Goal: Register for event/course

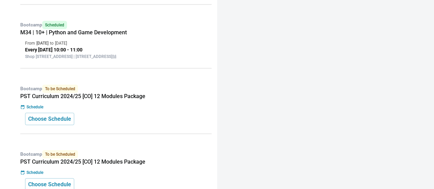
scroll to position [234, 0]
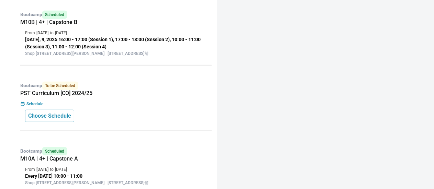
scroll to position [300, 0]
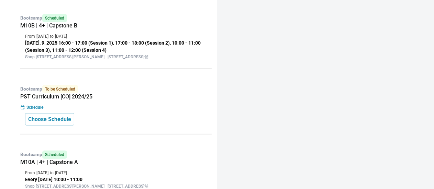
click at [93, 130] on div "Bootcamp To be Scheduled PST Curriculum [CO] 2024/25 Schedule Choose Schedule" at bounding box center [114, 107] width 195 height 55
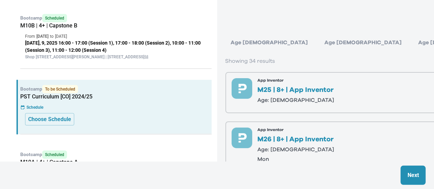
click at [319, 47] on div "Age 6-7" at bounding box center [363, 43] width 88 height 14
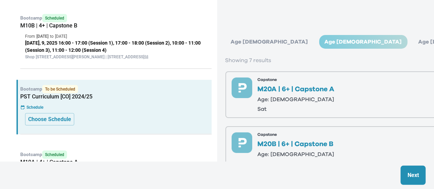
scroll to position [0, 0]
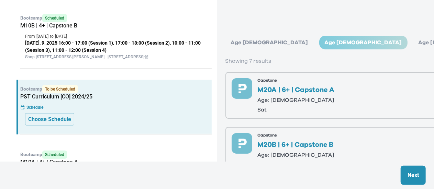
click at [251, 38] on div "Age 4-5" at bounding box center [270, 43] width 88 height 14
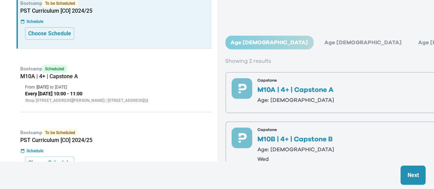
click at [118, 144] on h5 "PST Curriculum [CO] 2024/25" at bounding box center [116, 140] width 192 height 7
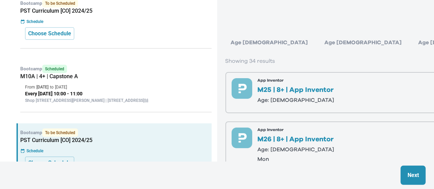
click at [319, 42] on div "Age 6-7" at bounding box center [363, 43] width 88 height 14
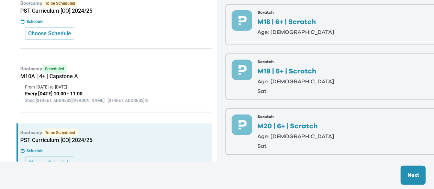
scroll to position [283, 0]
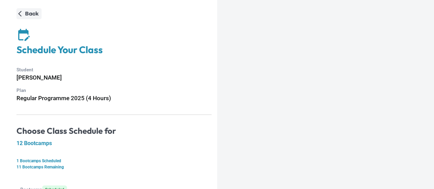
click at [22, 19] on button "Back" at bounding box center [29, 13] width 25 height 11
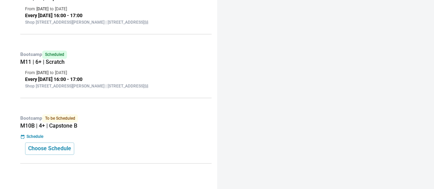
scroll to position [779, 0]
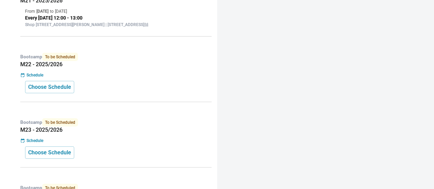
scroll to position [197, 0]
click at [71, 93] on button "Choose Schedule" at bounding box center [49, 87] width 49 height 12
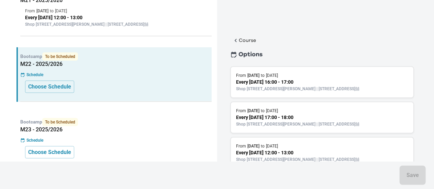
scroll to position [82, 0]
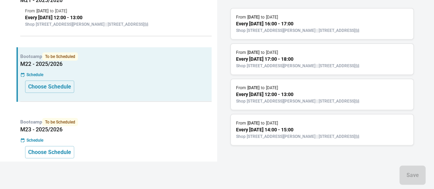
click at [279, 85] on p "[DATE]" at bounding box center [273, 88] width 12 height 6
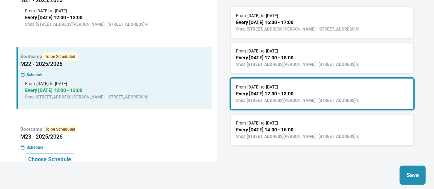
click at [409, 170] on button "Save" at bounding box center [413, 175] width 26 height 19
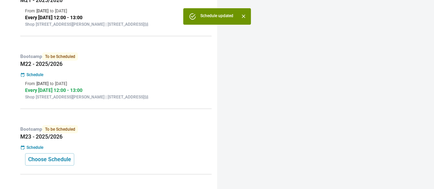
scroll to position [0, 0]
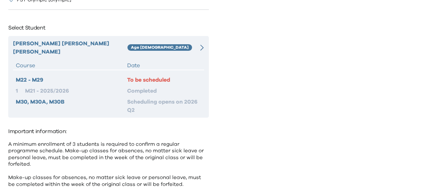
scroll to position [29, 0]
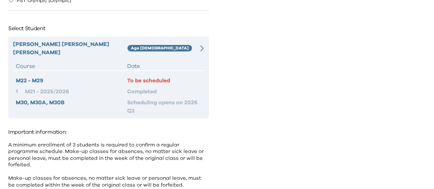
click at [193, 70] on hr at bounding box center [108, 70] width 191 height 1
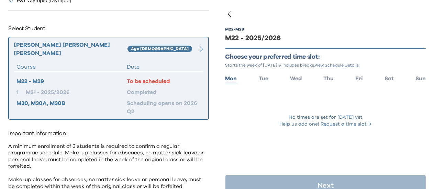
click at [389, 77] on ul "Mon Tue Wed Thu Fri Sat Sun" at bounding box center [326, 78] width 201 height 10
click at [385, 79] on span "Sat" at bounding box center [389, 79] width 9 height 6
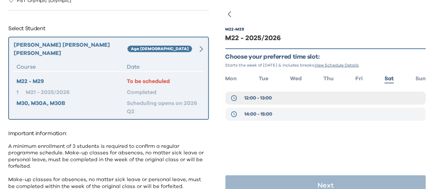
click at [284, 116] on button "14:00 - 15:00" at bounding box center [326, 114] width 201 height 13
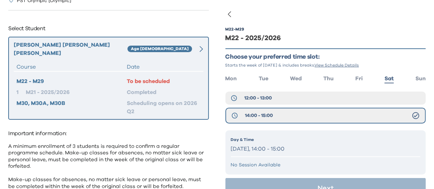
scroll to position [16, 0]
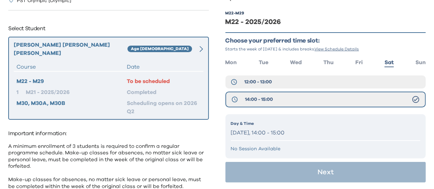
click at [303, 128] on p "Saturday, 14:00 - 15:00" at bounding box center [326, 133] width 190 height 10
click at [289, 133] on p "Saturday, 14:00 - 15:00" at bounding box center [326, 133] width 190 height 10
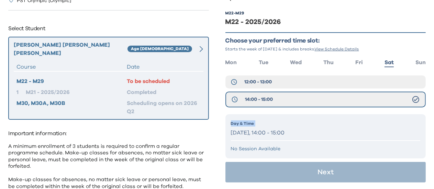
click at [289, 133] on p "Saturday, 14:00 - 15:00" at bounding box center [326, 133] width 190 height 10
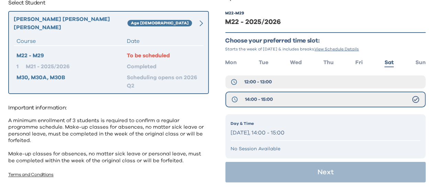
click at [287, 153] on div "Day & Time Saturday, 14:00 - 15:00 No Session Available" at bounding box center [326, 137] width 201 height 44
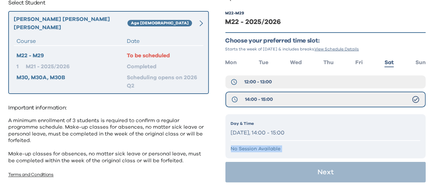
click at [287, 153] on div "Day & Time Saturday, 14:00 - 15:00 No Session Available" at bounding box center [326, 137] width 201 height 44
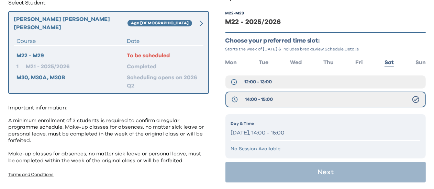
click at [272, 143] on div "Day & Time Saturday, 14:00 - 15:00 No Session Available" at bounding box center [326, 137] width 201 height 44
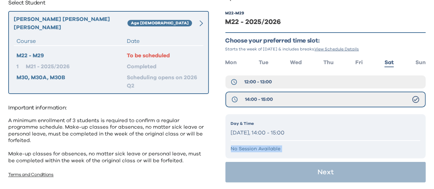
click at [272, 143] on div "Day & Time Saturday, 14:00 - 15:00 No Session Available" at bounding box center [326, 137] width 201 height 44
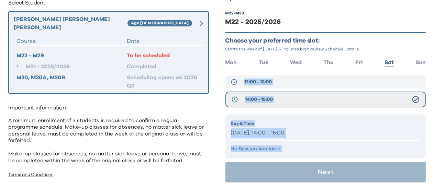
drag, startPoint x: 272, startPoint y: 143, endPoint x: 296, endPoint y: 88, distance: 60.8
click at [296, 88] on div "M22 - M29 M22 - 2025/2026 Choose your preferred time slot: Starts the week of S…" at bounding box center [326, 94] width 201 height 189
click at [275, 85] on button "12:00 - 13:00" at bounding box center [326, 82] width 201 height 13
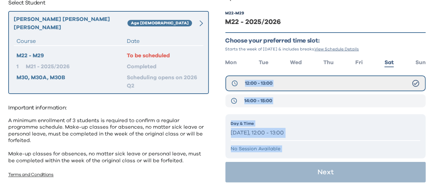
click at [275, 99] on button "14:00 - 15:00" at bounding box center [326, 101] width 201 height 13
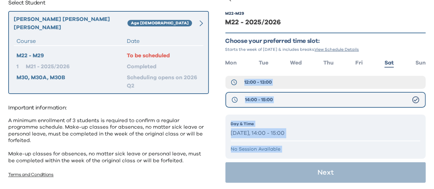
scroll to position [16, 0]
click at [269, 130] on p "Saturday, 14:00 - 15:00" at bounding box center [326, 133] width 190 height 10
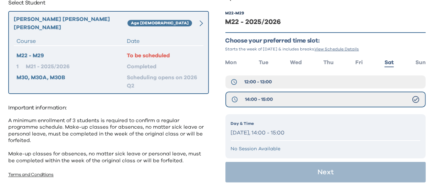
click at [269, 131] on p "Saturday, 14:00 - 15:00" at bounding box center [326, 133] width 190 height 10
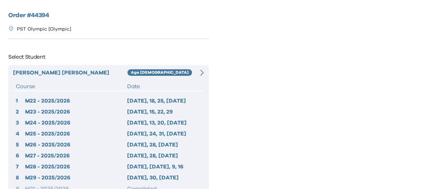
click at [193, 82] on div "Lucas Schiedler Age 8-9 Course Date 1 M22 - 2025/2026 2025 Oct 11, 18, 25, Nov …" at bounding box center [108, 140] width 201 height 151
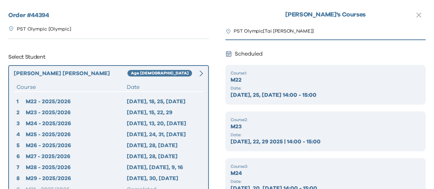
click at [281, 83] on p "M22" at bounding box center [326, 80] width 190 height 8
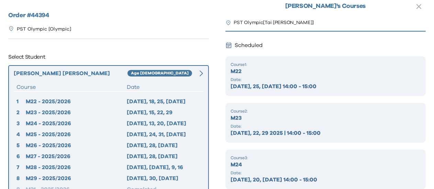
scroll to position [9, 0]
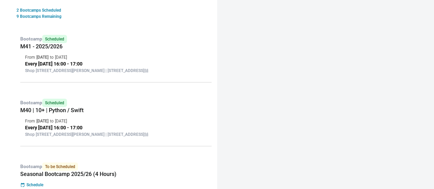
scroll to position [238, 0]
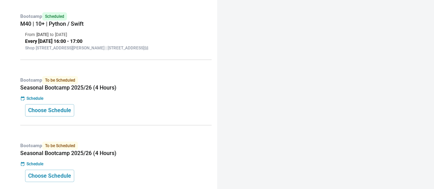
click at [134, 104] on div "Bootcamp To be Scheduled Seasonal Bootcamp 2025/26 (4 Hours) Schedule Choose Sc…" at bounding box center [114, 98] width 195 height 55
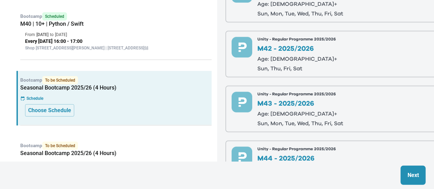
scroll to position [481, 0]
click at [322, 47] on p "M42 - 2025/2026" at bounding box center [298, 49] width 80 height 7
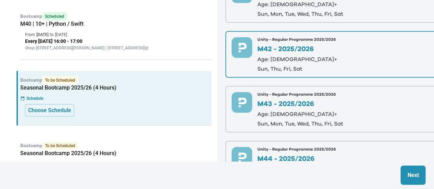
click at [410, 173] on p "Next" at bounding box center [413, 176] width 11 height 8
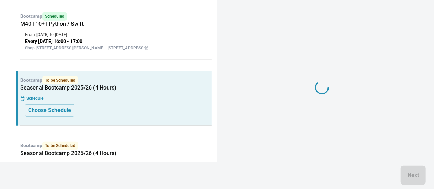
scroll to position [82, 0]
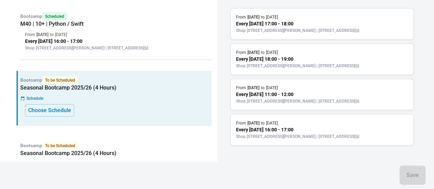
click at [314, 114] on div "From 11 Oct 2025 to 1 Nov 2025 Every Saturday 16:00 - 17:00 Shop 118-119, 1/F, …" at bounding box center [322, 130] width 184 height 32
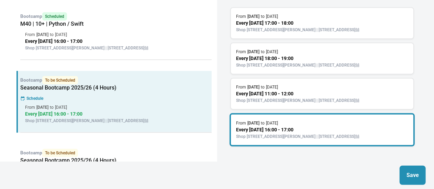
click at [409, 176] on p "Save" at bounding box center [413, 176] width 12 height 8
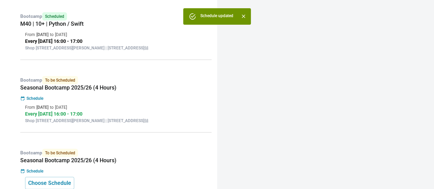
scroll to position [0, 0]
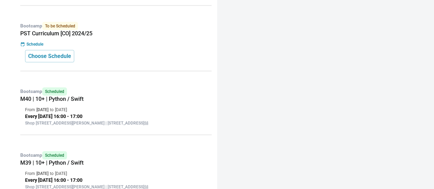
scroll to position [284, 0]
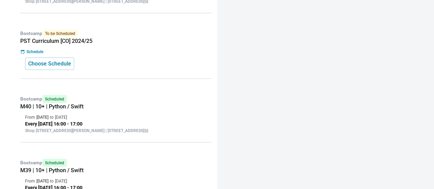
click at [109, 70] on div "Choose Schedule" at bounding box center [116, 64] width 182 height 12
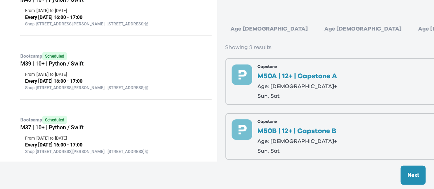
scroll to position [0, 0]
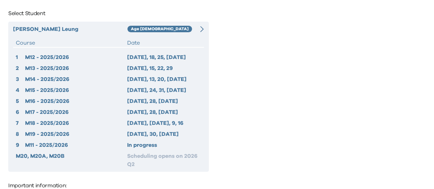
scroll to position [47, 0]
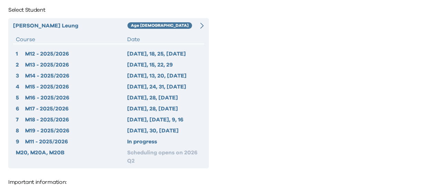
click at [176, 44] on hr at bounding box center [108, 44] width 191 height 1
